Goal: Task Accomplishment & Management: Use online tool/utility

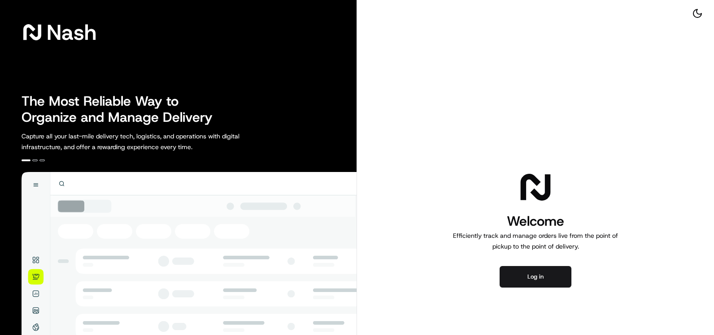
click at [547, 276] on button "Log in" at bounding box center [535, 277] width 72 height 22
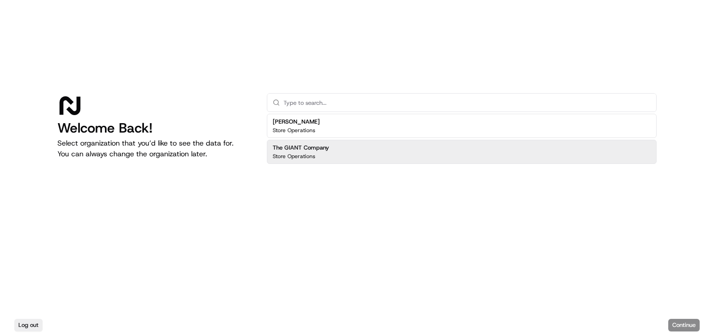
drag, startPoint x: 324, startPoint y: 150, endPoint x: 353, endPoint y: 158, distance: 29.8
click at [324, 150] on h2 "The GIANT Company" at bounding box center [301, 148] width 56 height 8
click at [676, 321] on button "Continue" at bounding box center [683, 325] width 31 height 13
